Goal: Transaction & Acquisition: Register for event/course

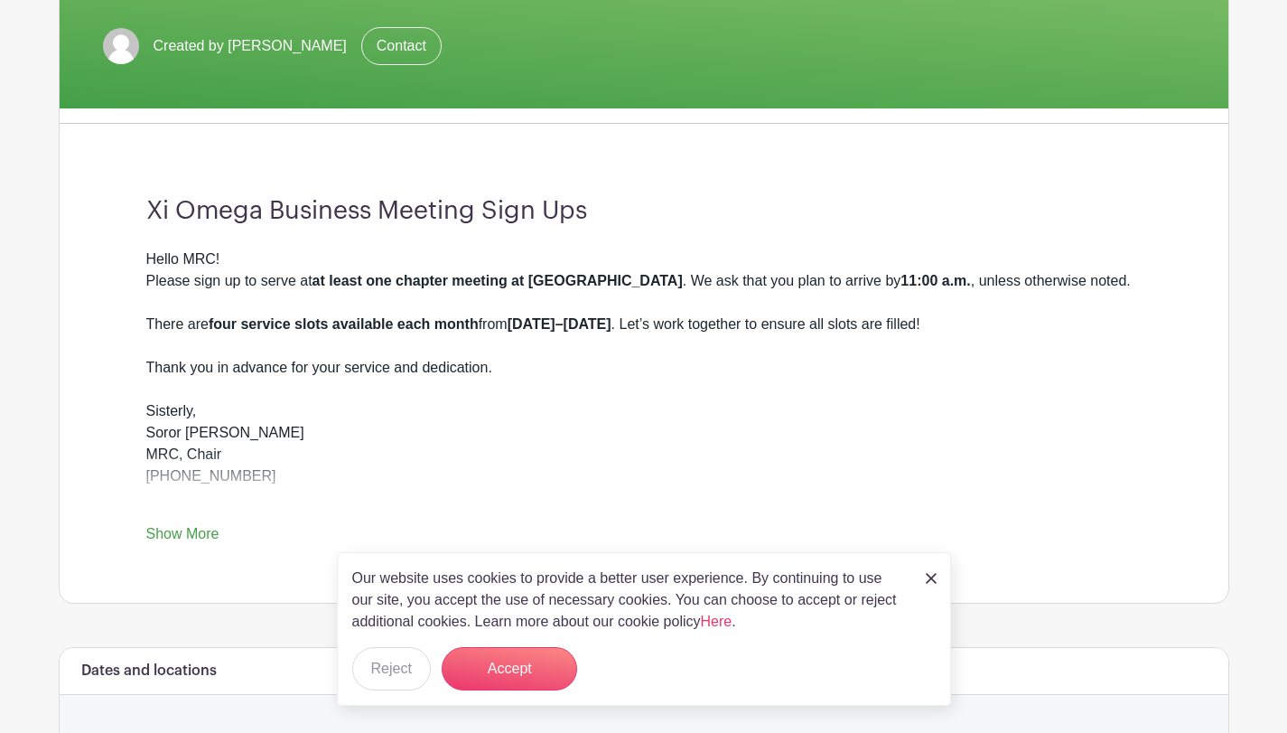
scroll to position [351, 0]
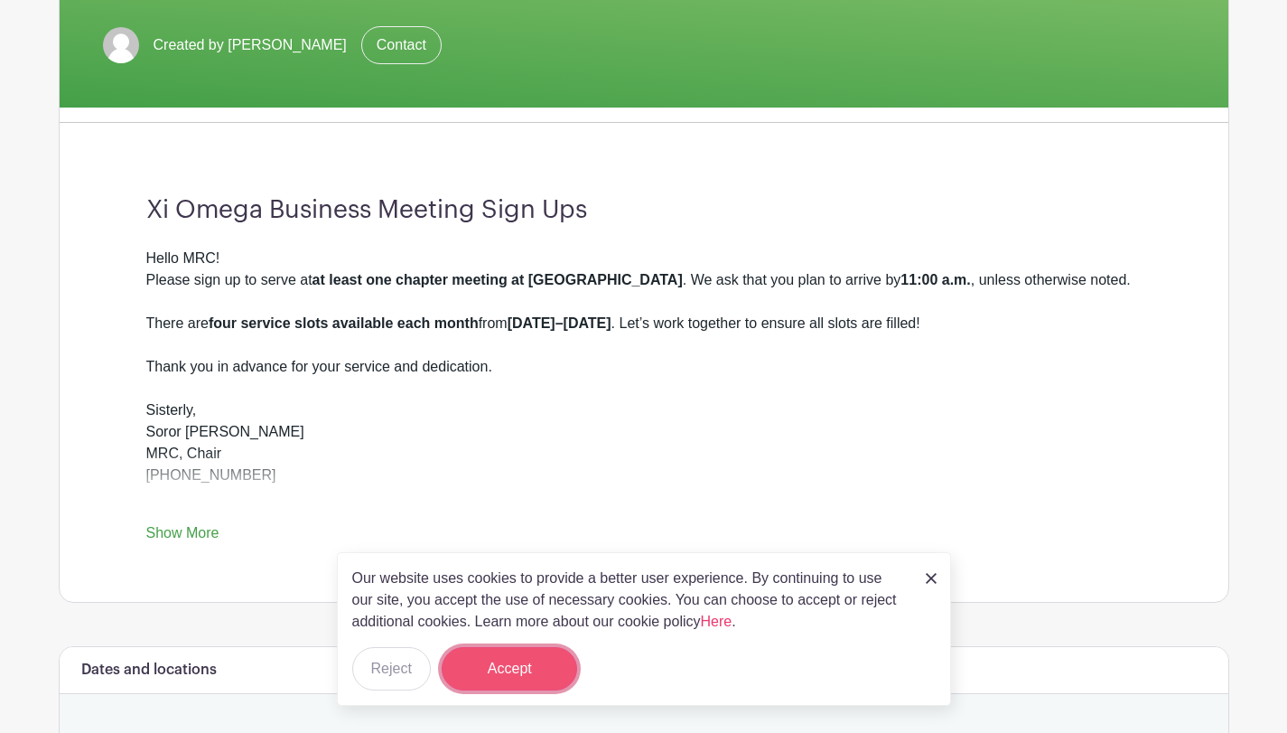
click at [508, 670] on button "Accept" at bounding box center [510, 668] width 136 height 43
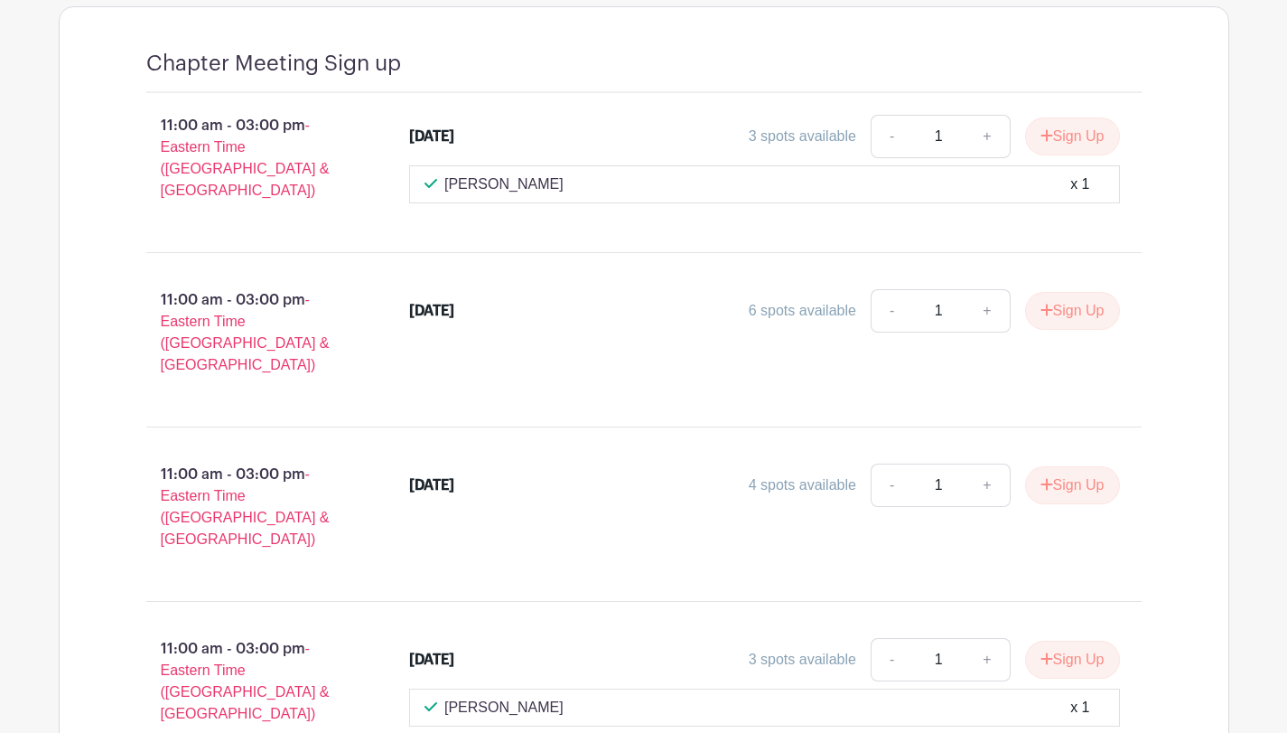
scroll to position [1255, 0]
click at [1044, 304] on icon "submit" at bounding box center [1047, 311] width 13 height 14
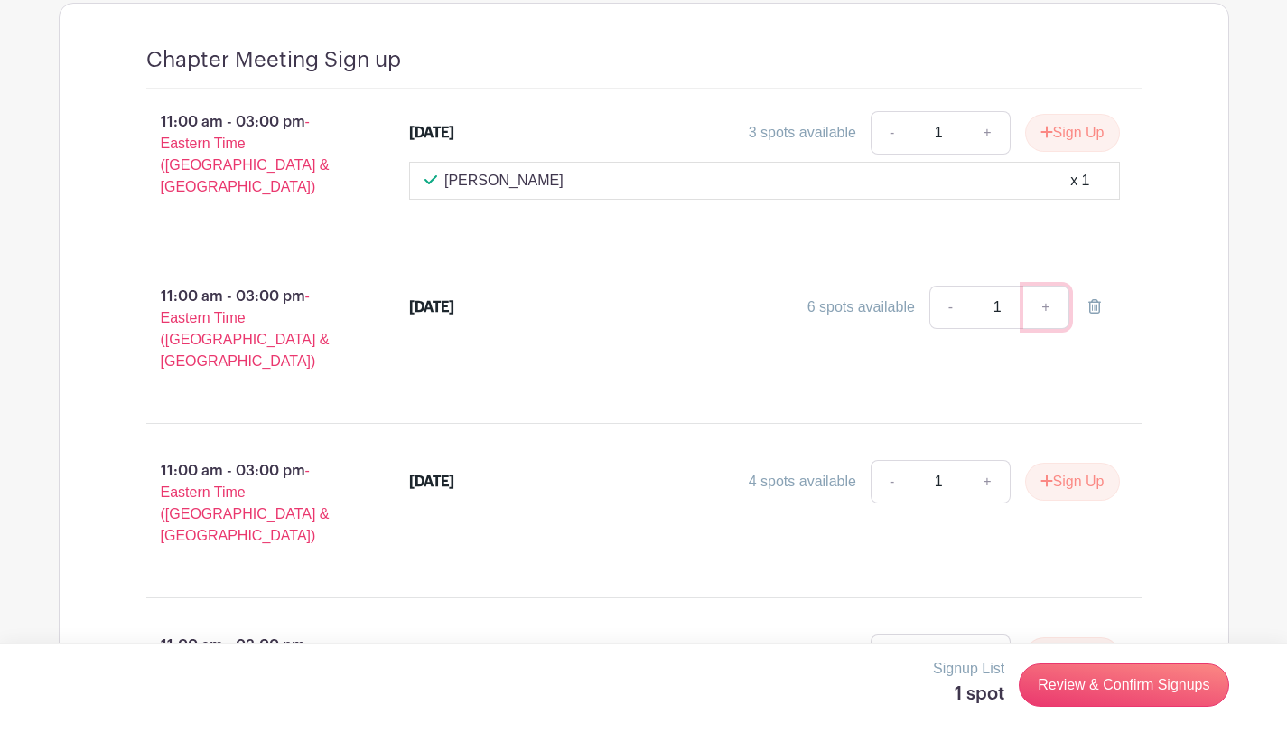
scroll to position [1265, 0]
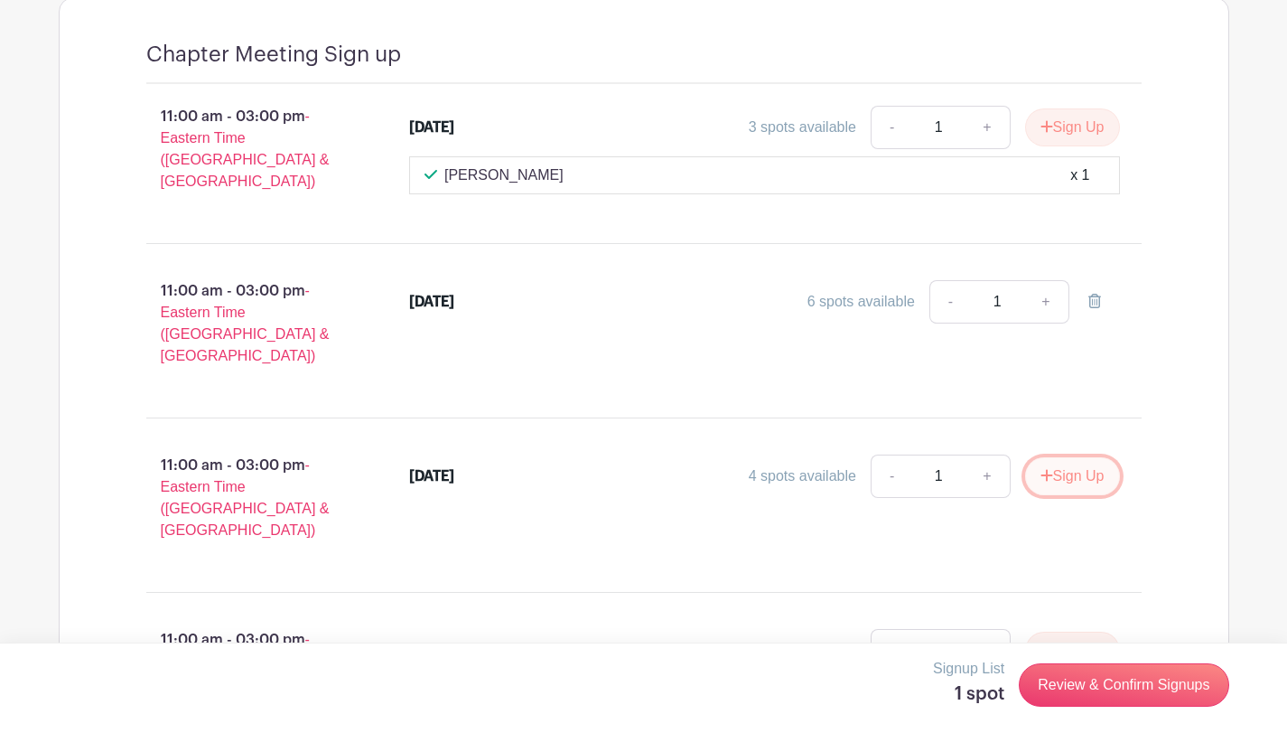
click at [1058, 457] on button "Sign Up" at bounding box center [1072, 476] width 95 height 38
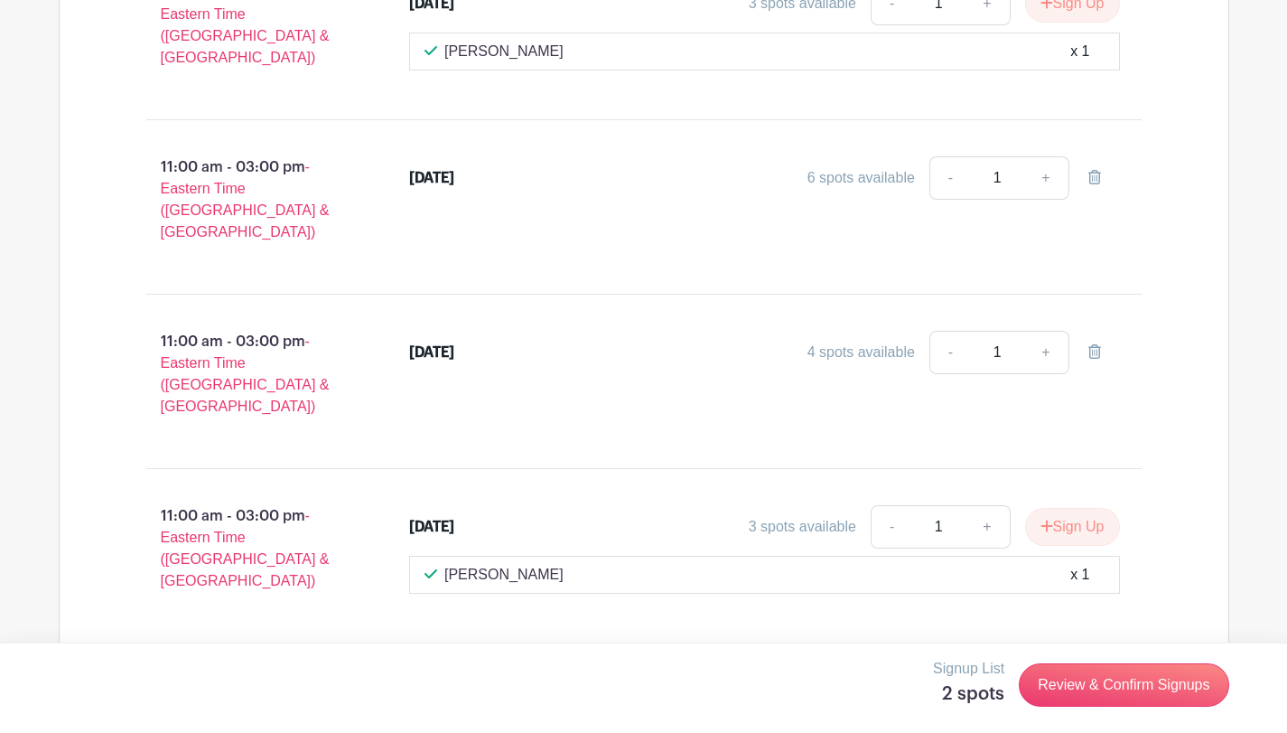
scroll to position [1390, 0]
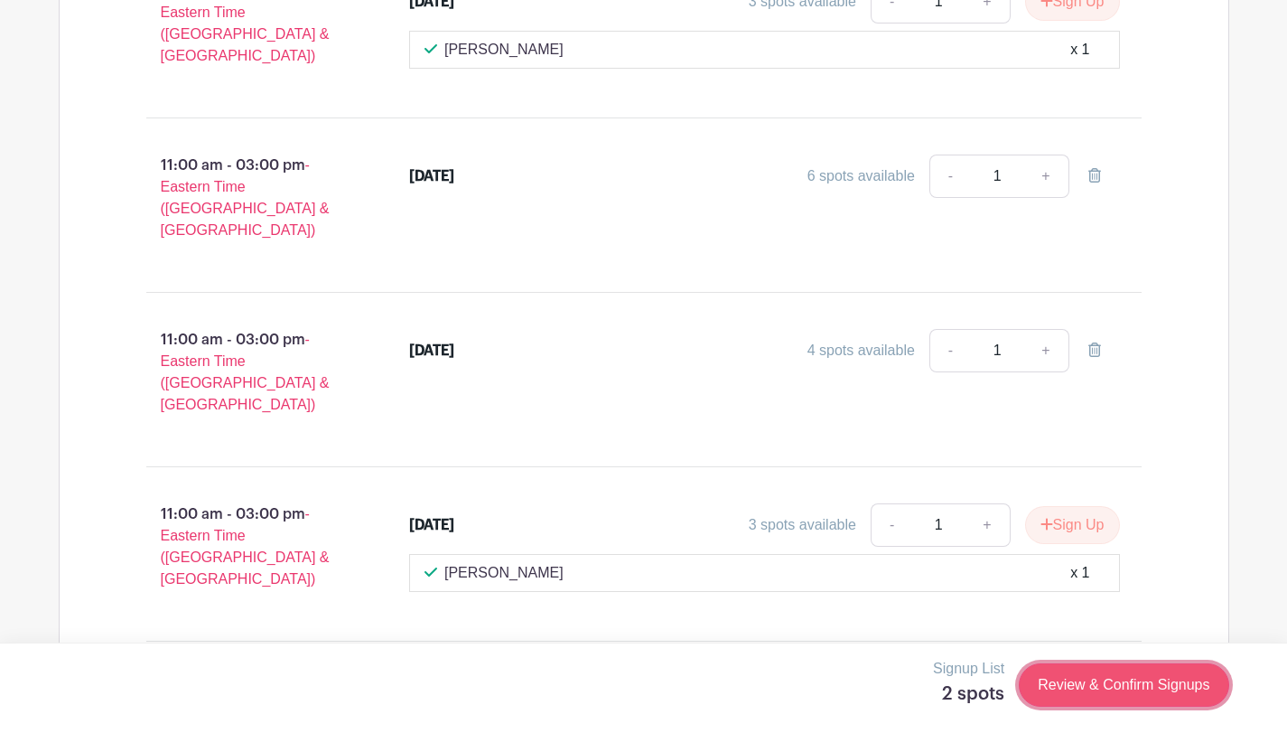
click at [1132, 687] on link "Review & Confirm Signups" at bounding box center [1124, 684] width 210 height 43
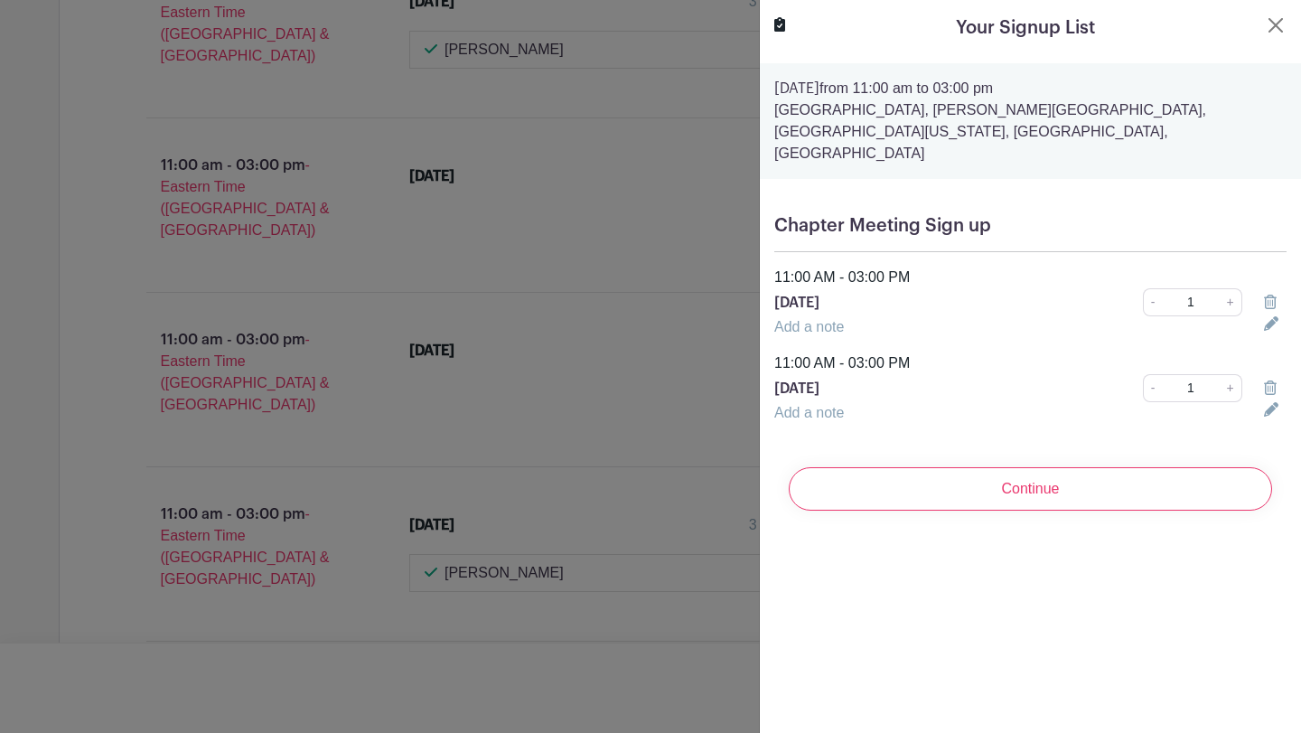
click at [820, 319] on link "Add a note" at bounding box center [809, 326] width 70 height 15
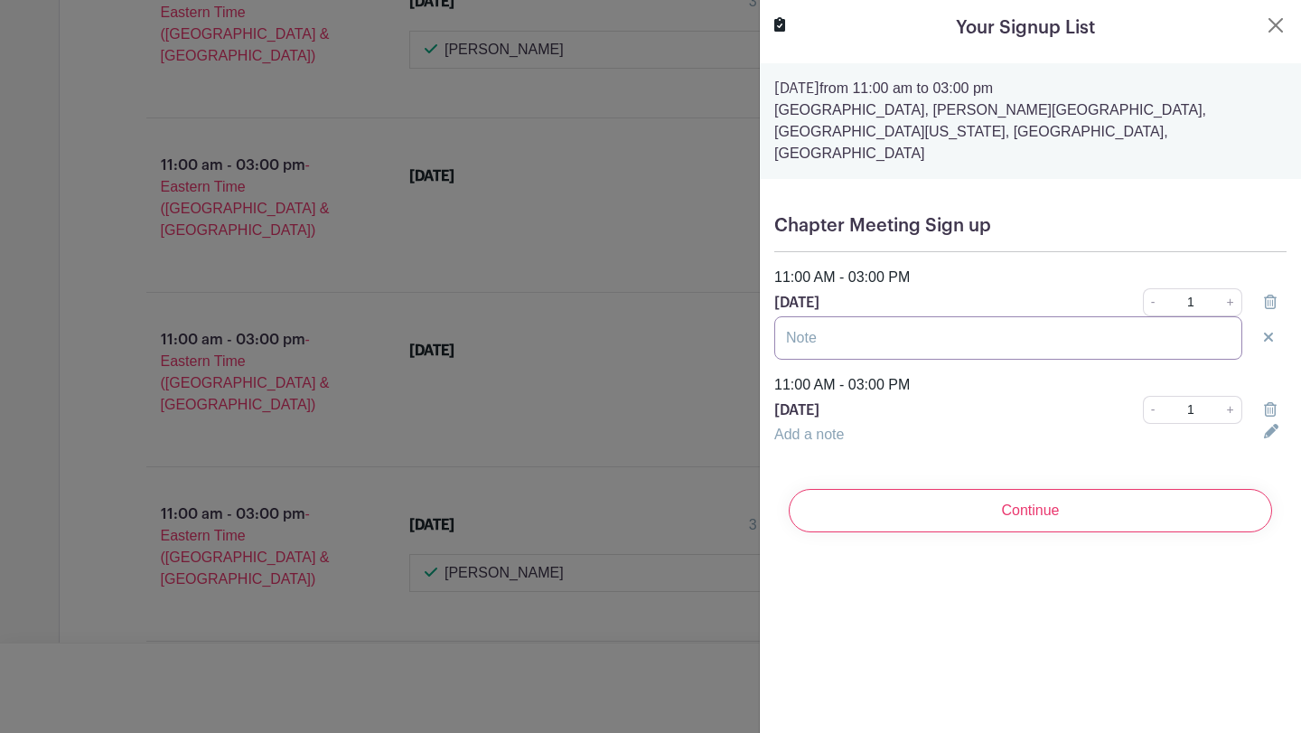
click at [834, 322] on input "text" at bounding box center [1008, 337] width 468 height 43
type input "[PERSON_NAME]"
click at [794, 426] on link "Add a note" at bounding box center [809, 433] width 70 height 15
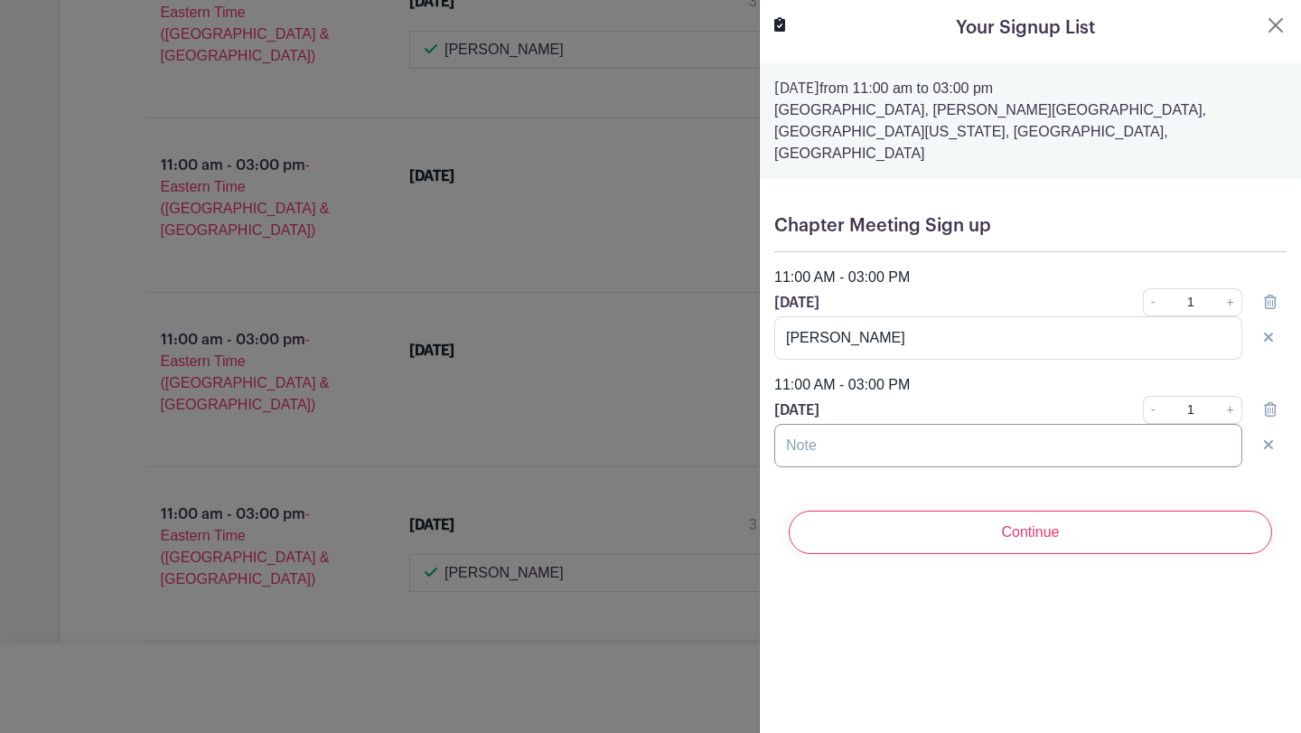
click at [804, 424] on input "text" at bounding box center [1008, 445] width 468 height 43
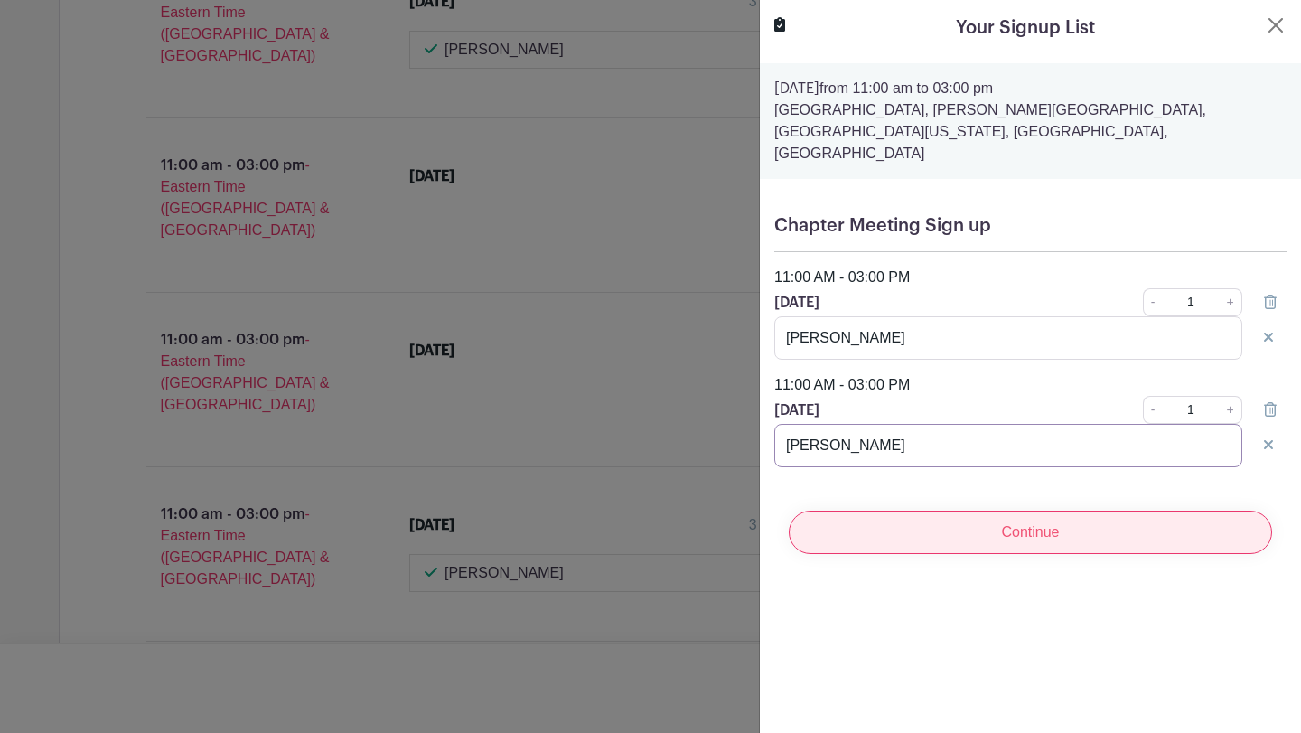
type input "[PERSON_NAME]"
click at [942, 510] on input "Continue" at bounding box center [1030, 531] width 483 height 43
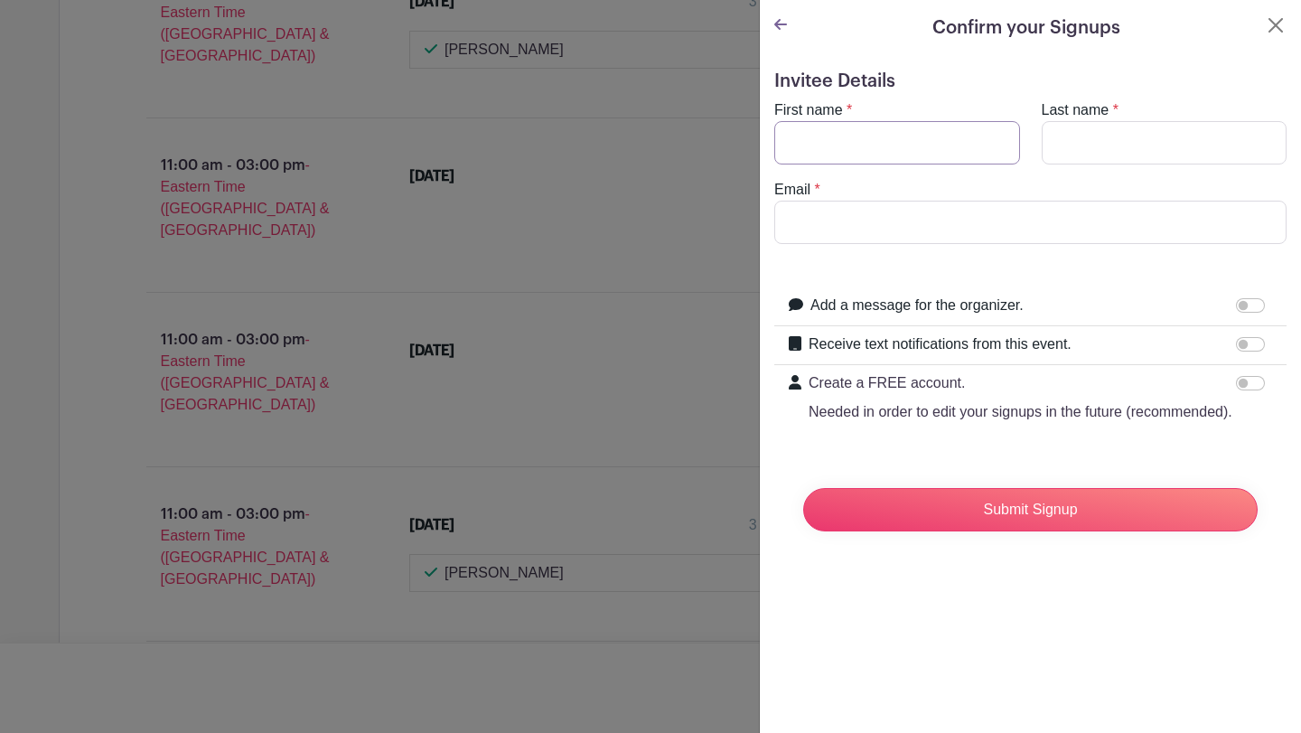
click at [828, 145] on input "First name" at bounding box center [897, 142] width 246 height 43
type input "[PERSON_NAME]"
click at [889, 218] on input "Email" at bounding box center [1030, 222] width 512 height 43
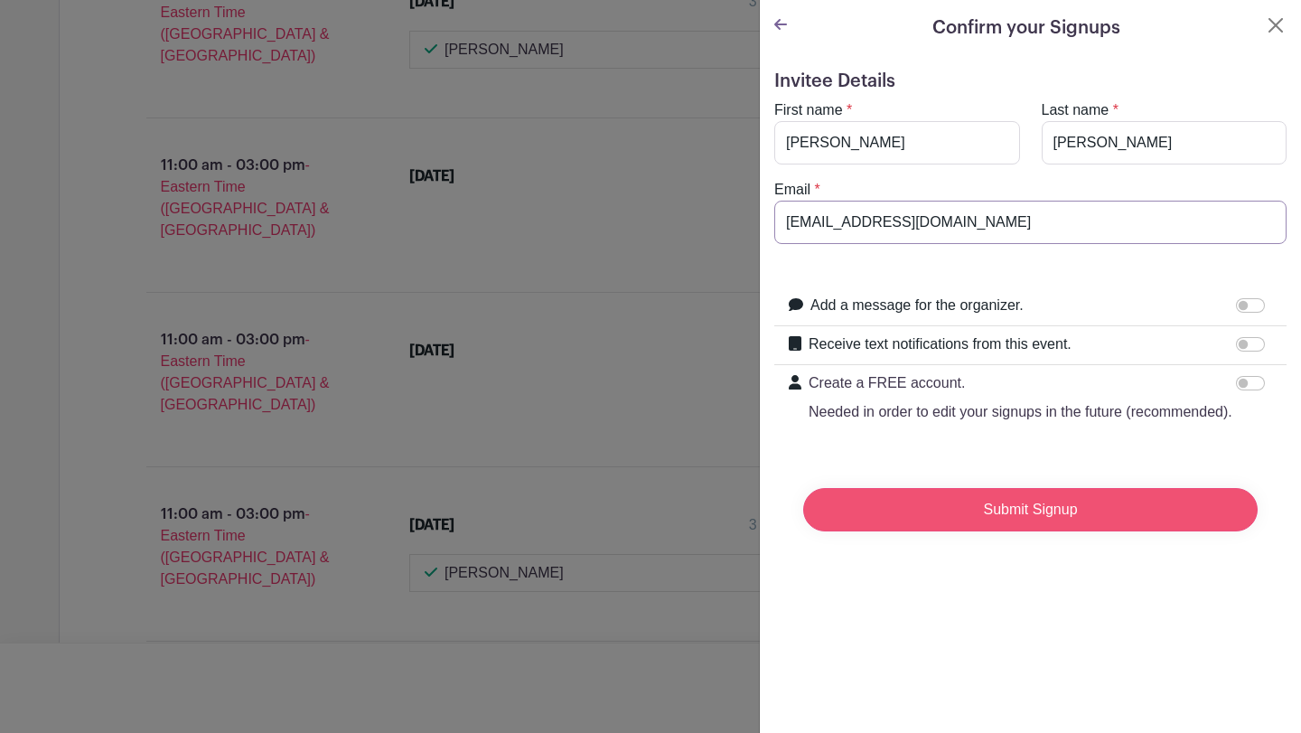
type input "[EMAIL_ADDRESS][DOMAIN_NAME]"
click at [932, 531] on input "Submit Signup" at bounding box center [1030, 509] width 454 height 43
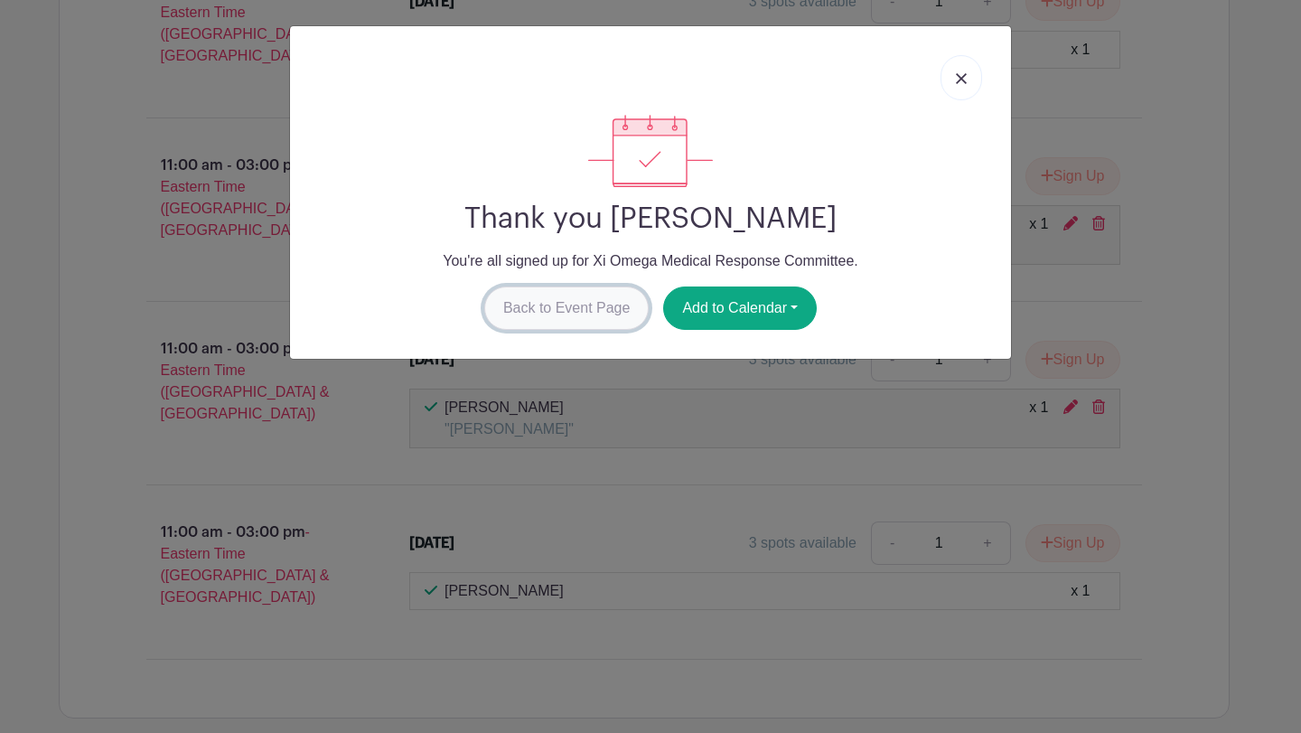
click at [595, 298] on link "Back to Event Page" at bounding box center [566, 307] width 165 height 43
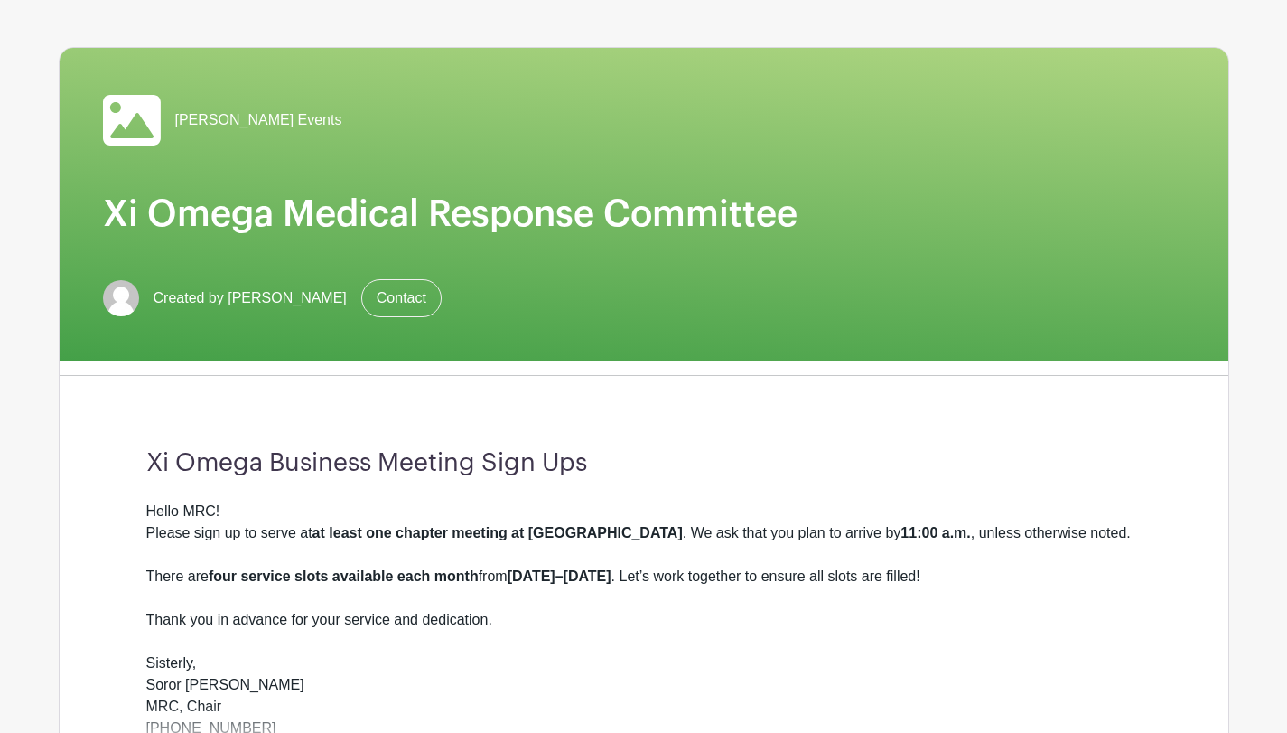
scroll to position [0, 0]
